Goal: Transaction & Acquisition: Purchase product/service

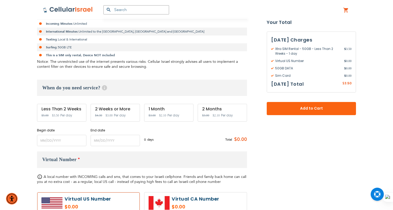
scroll to position [221, 0]
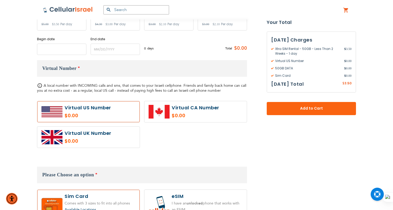
click at [63, 50] on input "name" at bounding box center [61, 49] width 49 height 11
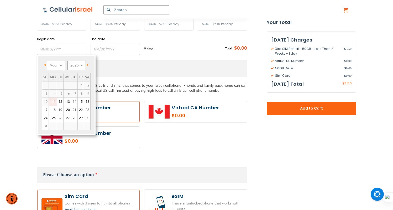
click at [53, 101] on link "11" at bounding box center [53, 102] width 8 height 8
type input "[DATE]"
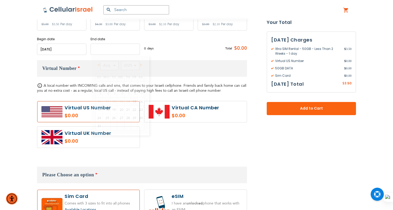
click at [105, 45] on input "name" at bounding box center [115, 49] width 49 height 11
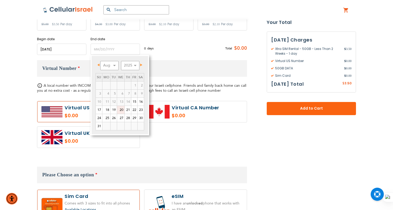
click at [121, 111] on link "20" at bounding box center [120, 110] width 7 height 8
type input "[DATE]"
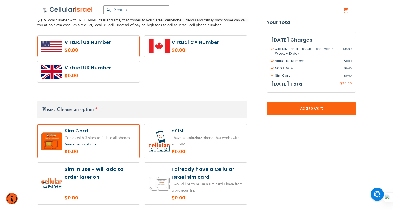
scroll to position [389, 0]
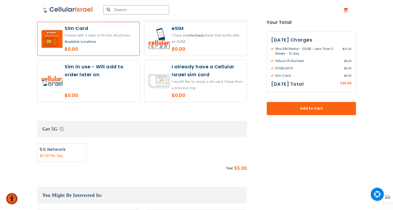
click at [223, 88] on label at bounding box center [195, 81] width 102 height 42
radio input "true"
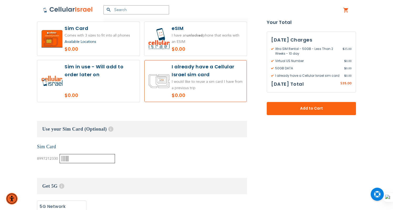
click at [89, 158] on input "text" at bounding box center [87, 158] width 55 height 9
paste input "000409056"
type input "000409056"
click at [185, 155] on div "None Sim Card 8997212330" at bounding box center [142, 153] width 210 height 20
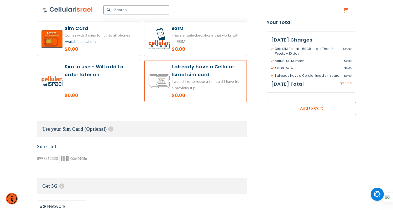
scroll to position [424, 0]
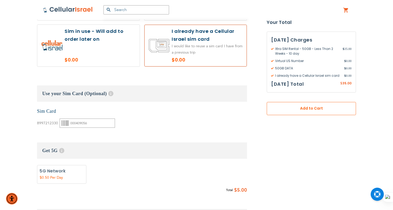
click at [299, 109] on span "Add to Cart" at bounding box center [311, 109] width 55 height 6
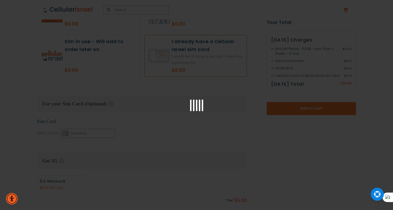
scroll to position [349, 0]
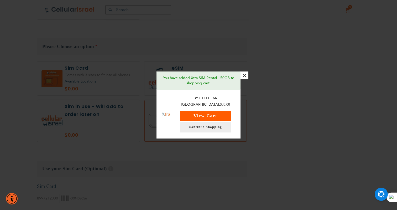
click at [227, 111] on button "View Cart" at bounding box center [205, 116] width 51 height 11
